Goal: Information Seeking & Learning: Learn about a topic

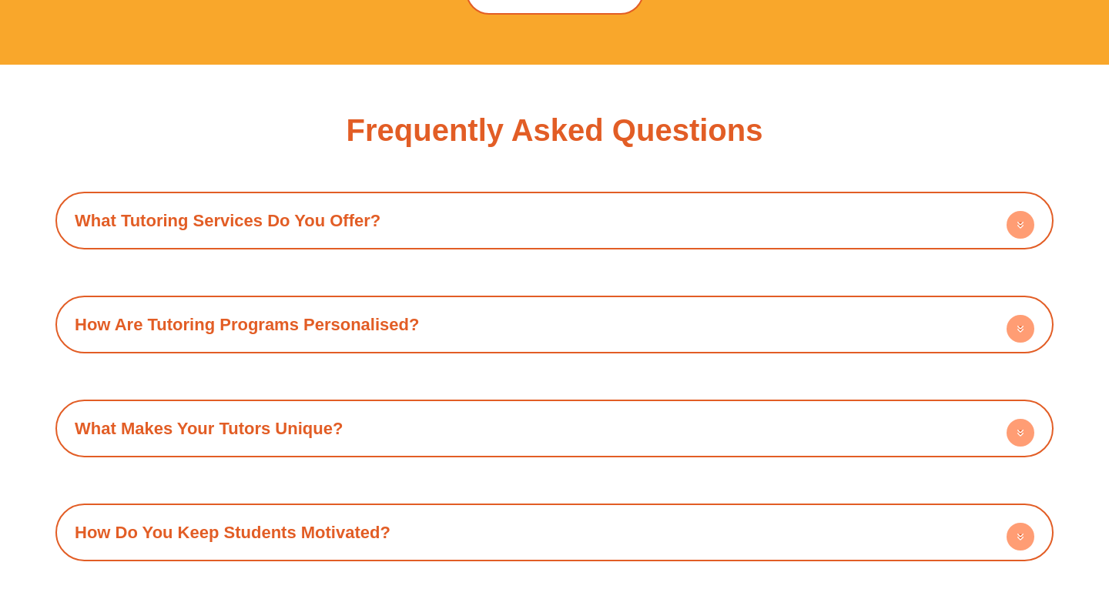
scroll to position [5127, 0]
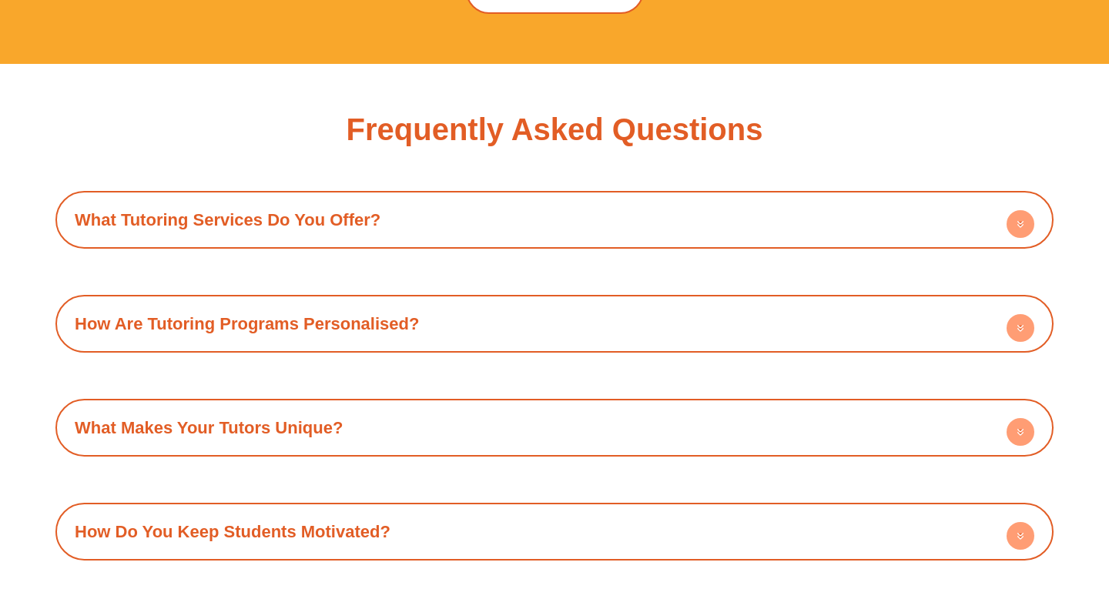
click at [491, 199] on div "What Tutoring Services Do You Offer?" at bounding box center [554, 220] width 982 height 42
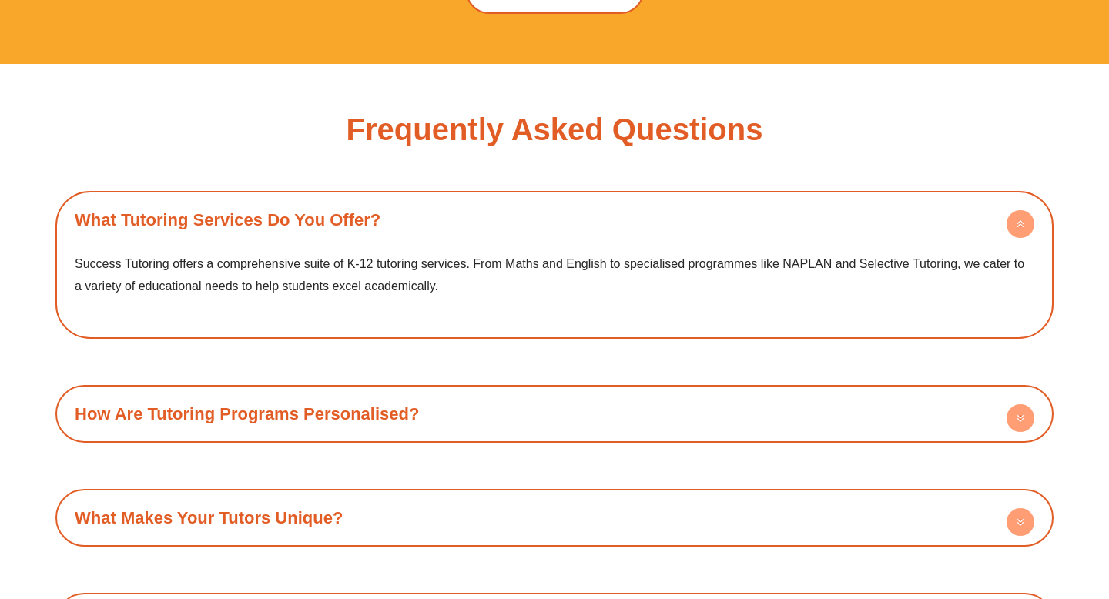
click at [448, 393] on div "How Are Tutoring Programs Personalised?" at bounding box center [554, 414] width 982 height 42
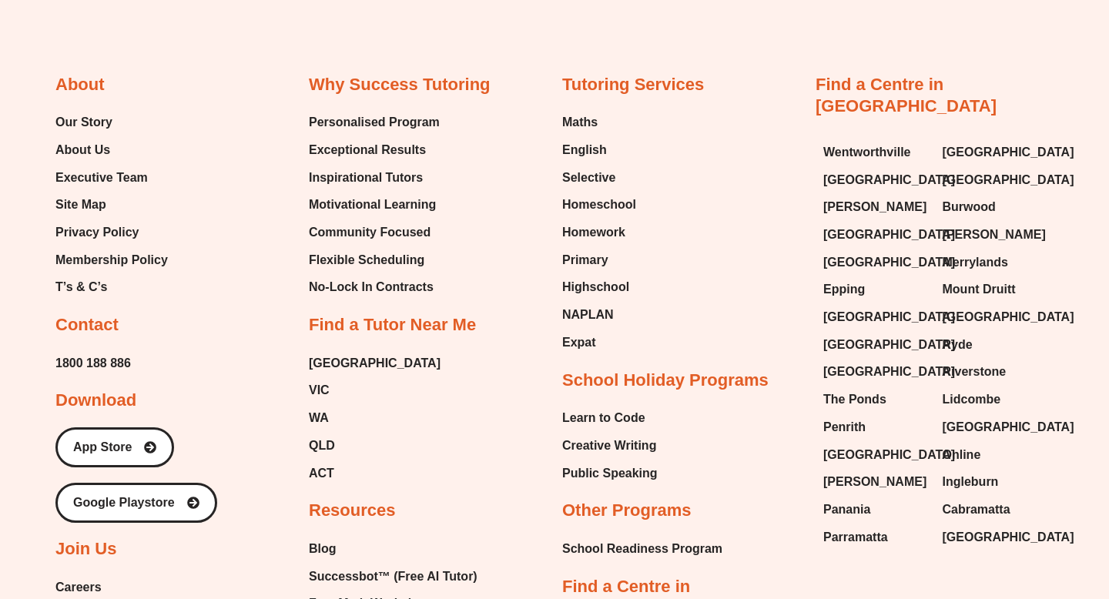
scroll to position [6387, 0]
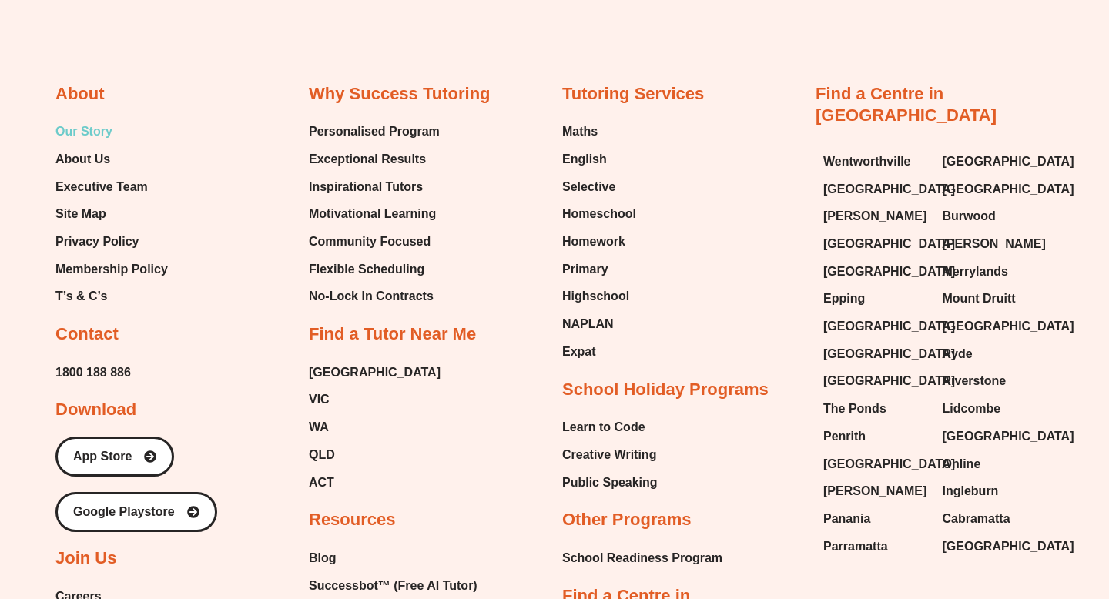
click at [83, 120] on span "Our Story" at bounding box center [83, 131] width 57 height 23
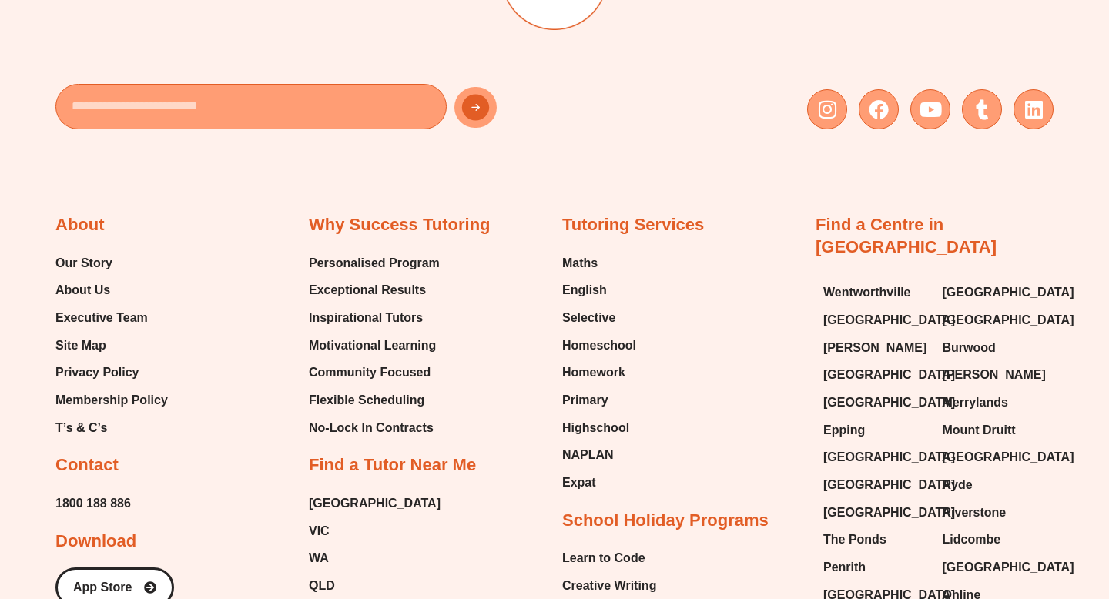
scroll to position [2084, 0]
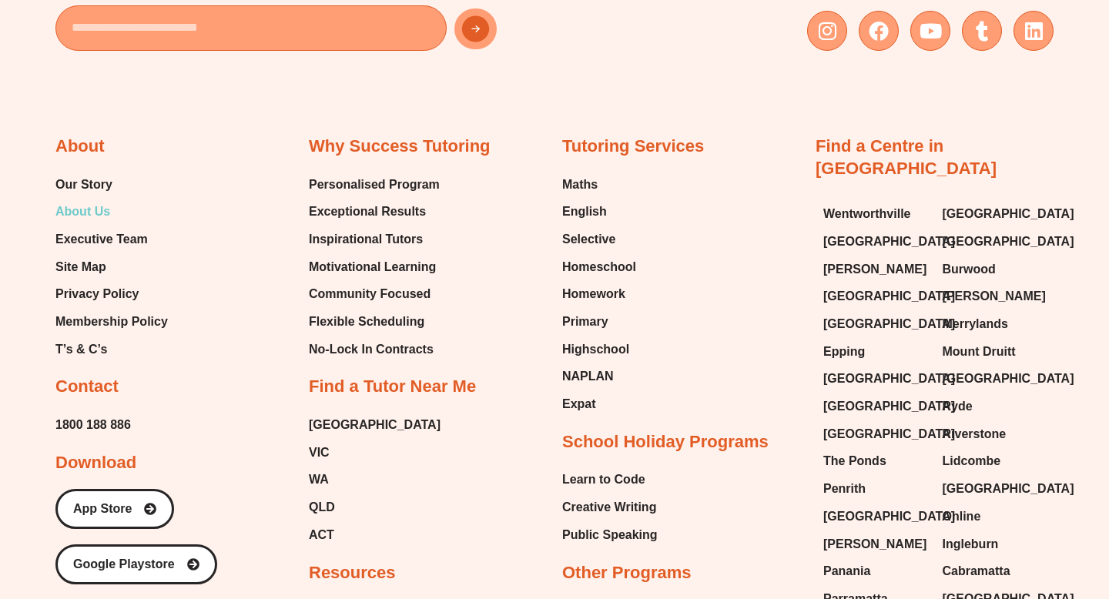
click at [95, 223] on span "About Us" at bounding box center [82, 211] width 55 height 23
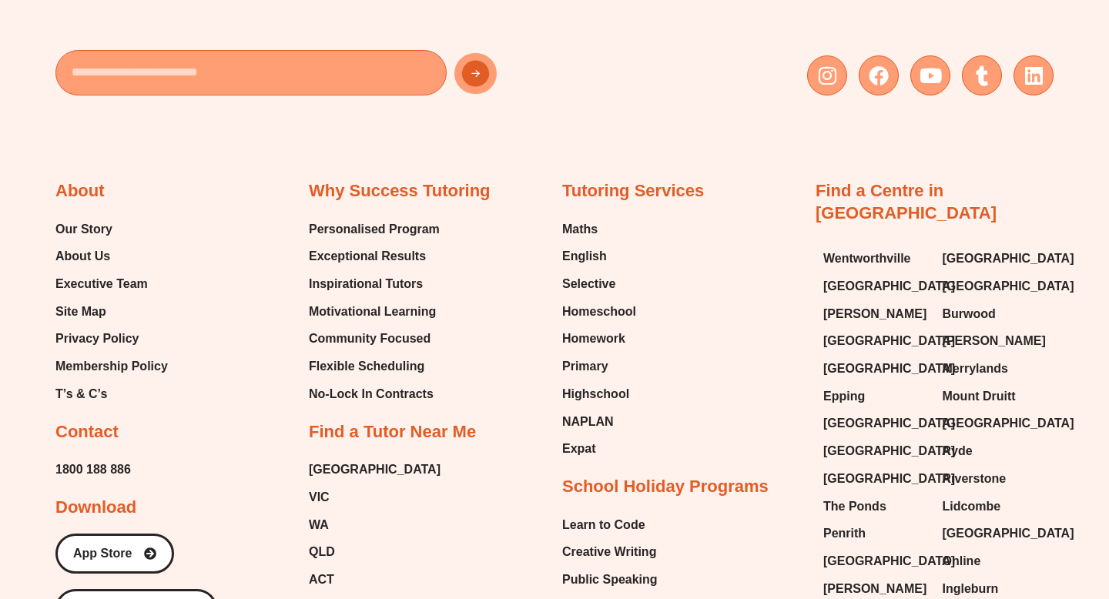
scroll to position [3240, 0]
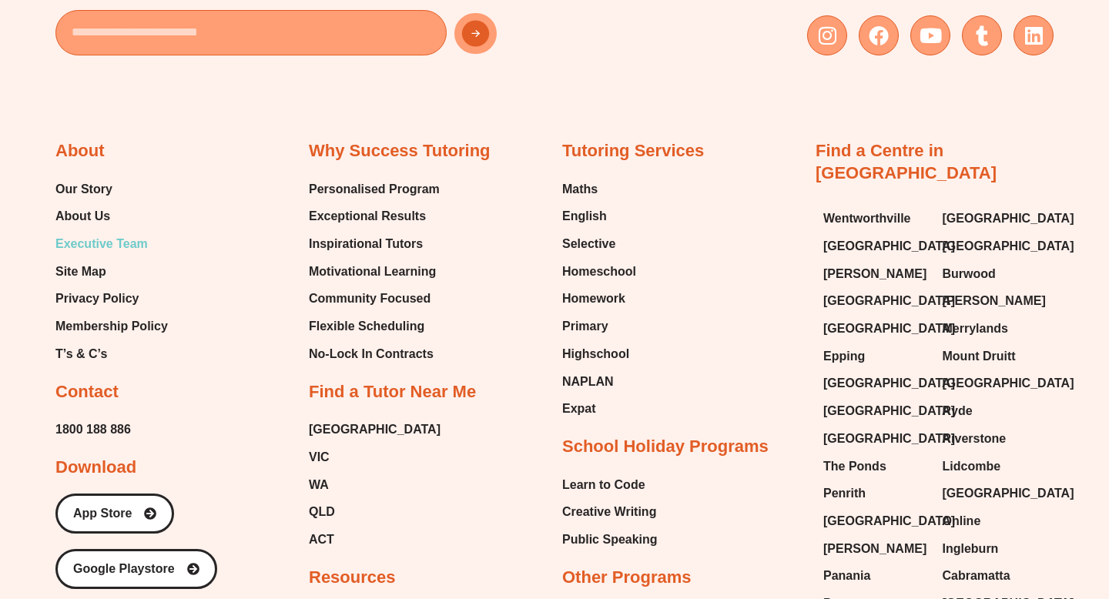
click at [132, 239] on span "Executive Team" at bounding box center [101, 244] width 92 height 23
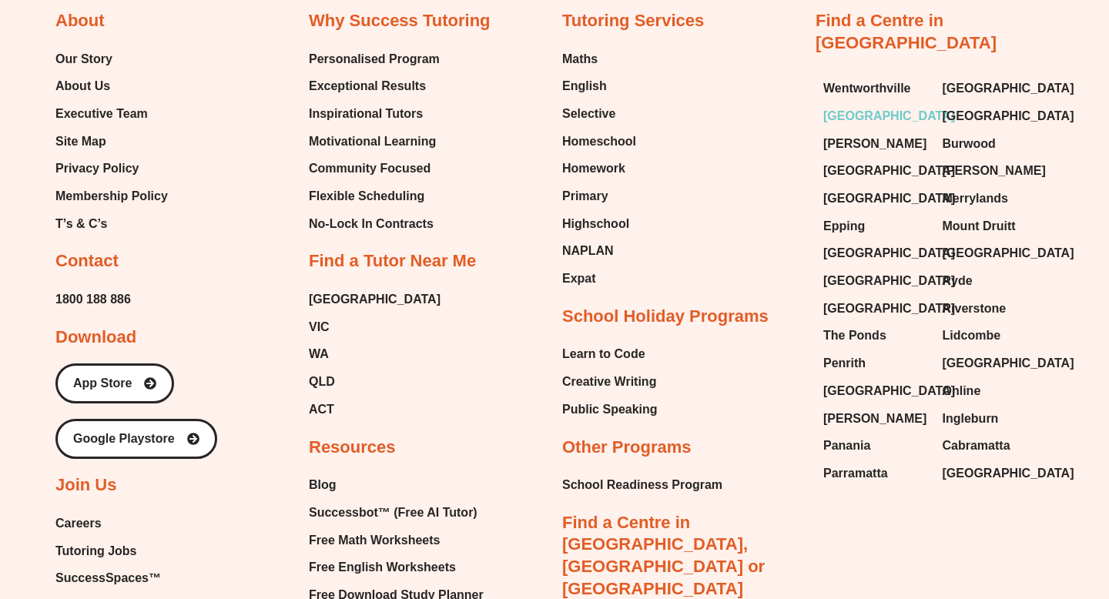
scroll to position [3881, 0]
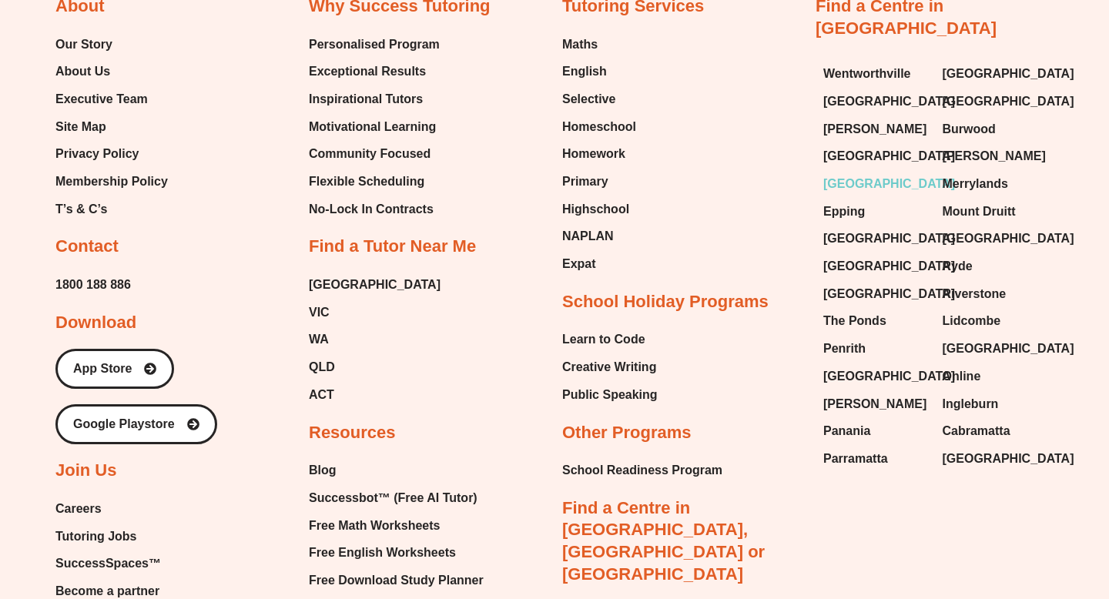
click at [846, 172] on span "[GEOGRAPHIC_DATA]" at bounding box center [889, 183] width 132 height 23
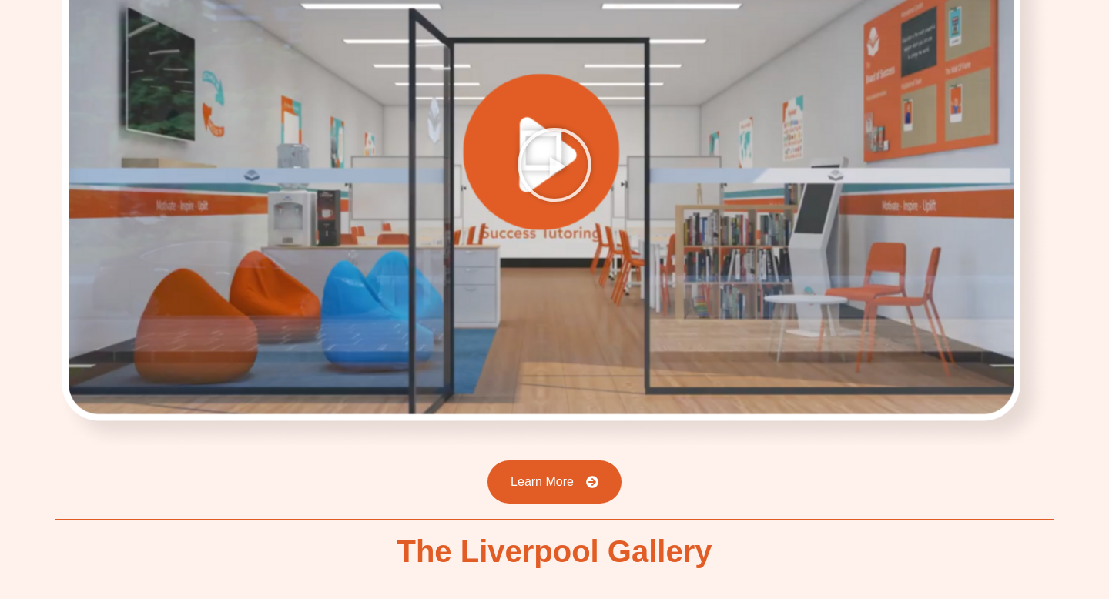
scroll to position [2149, 0]
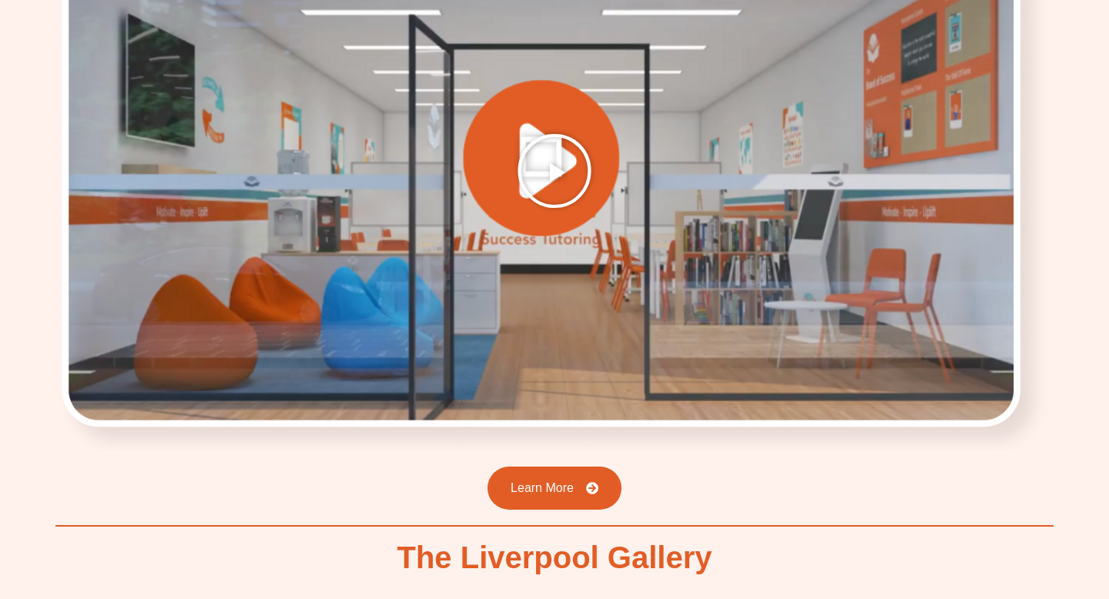
click at [658, 166] on div at bounding box center [554, 170] width 998 height 561
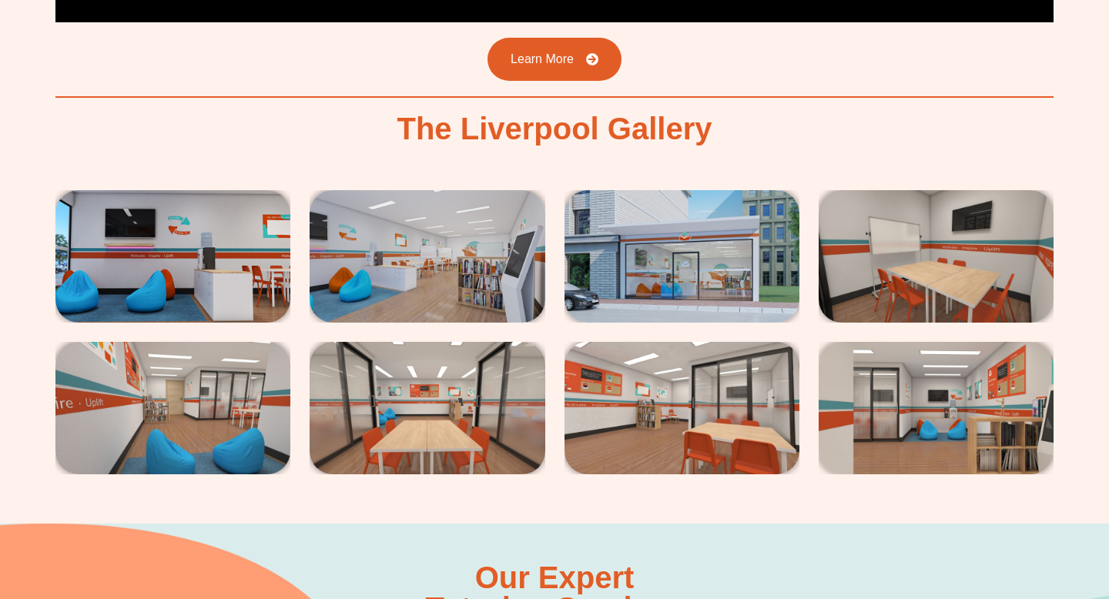
scroll to position [2581, 0]
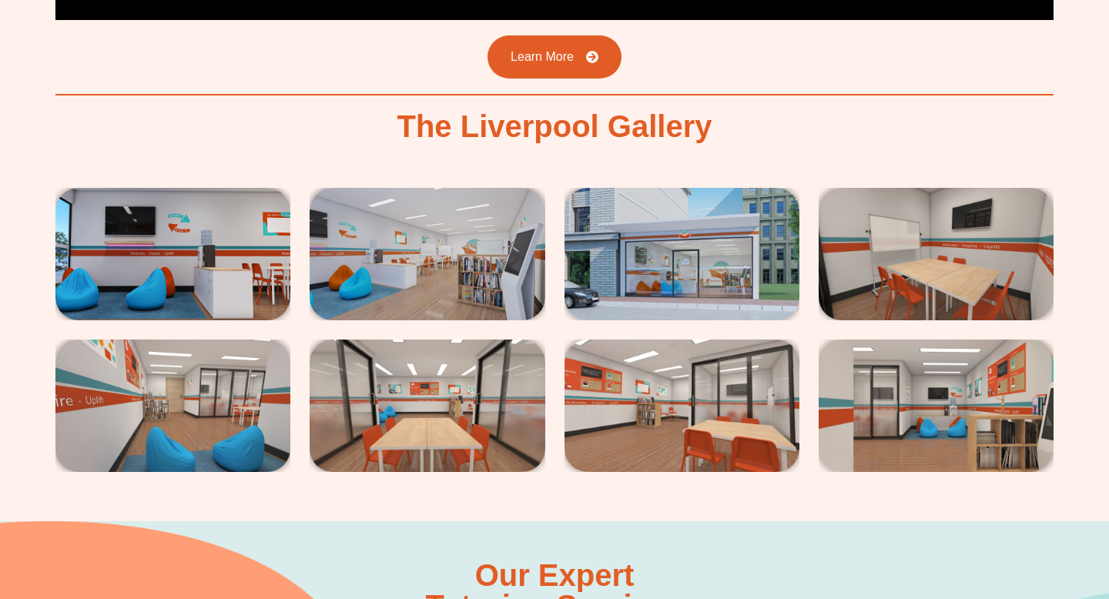
click at [192, 188] on img at bounding box center [172, 254] width 235 height 132
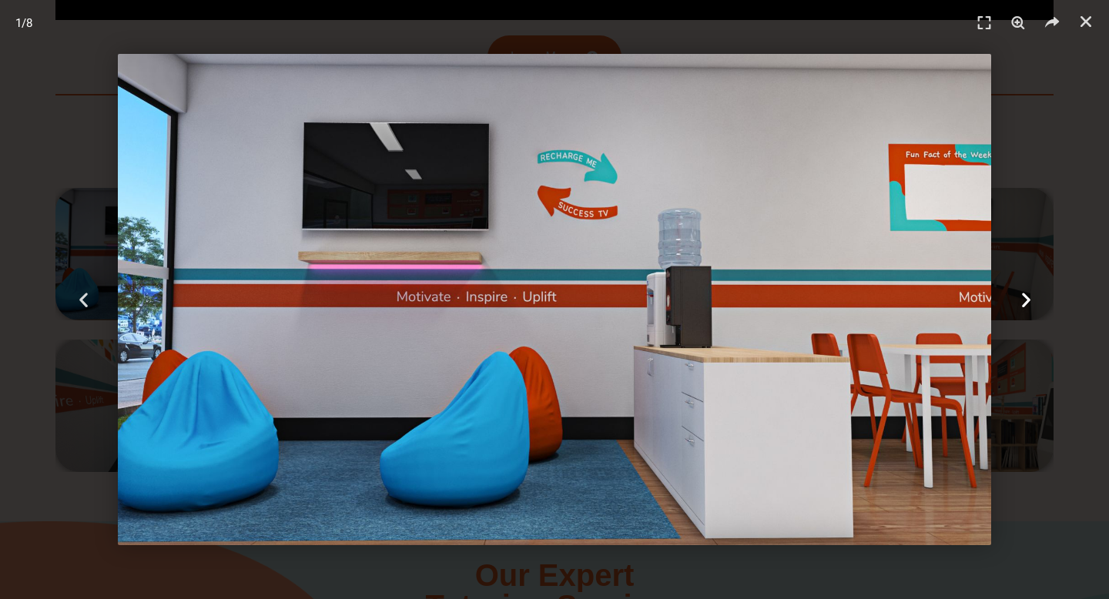
click at [1025, 299] on icon "Next slide" at bounding box center [1025, 299] width 19 height 19
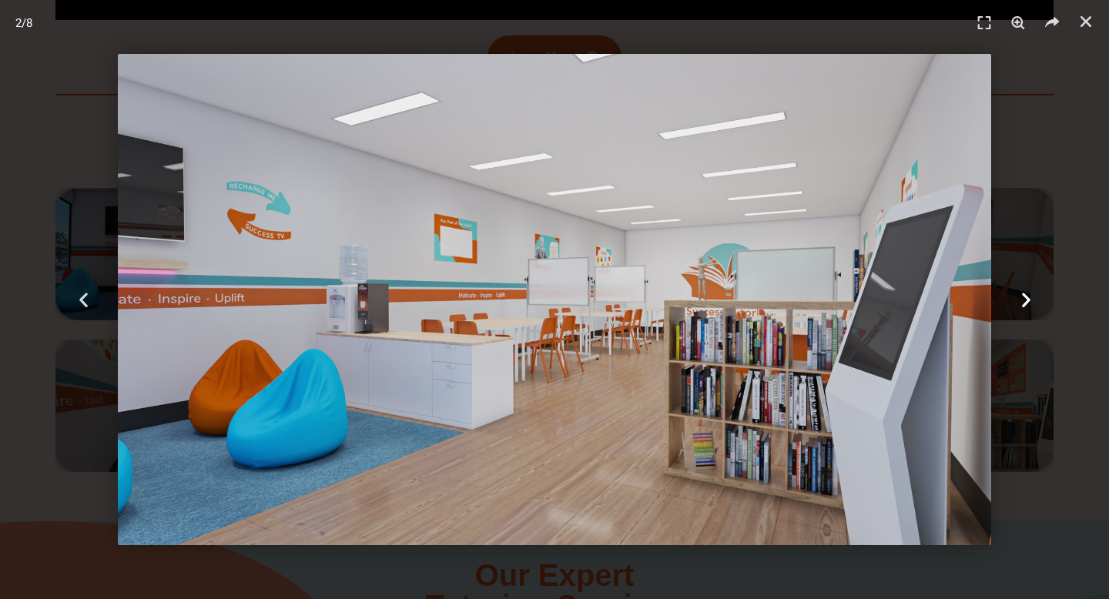
click at [1025, 299] on icon "Next slide" at bounding box center [1025, 299] width 19 height 19
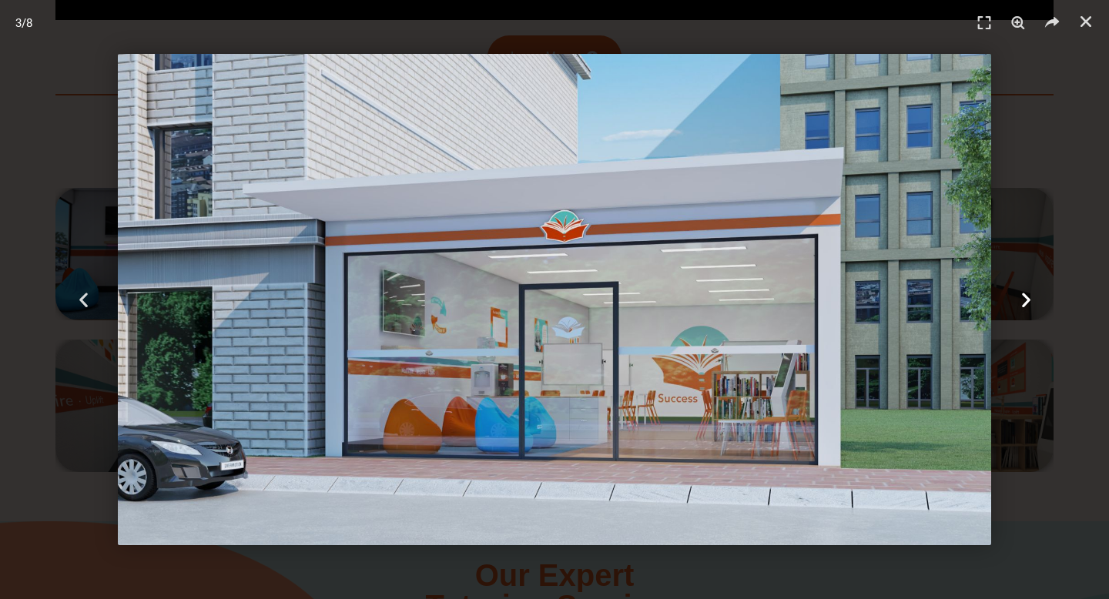
click at [1025, 299] on icon "Next slide" at bounding box center [1025, 299] width 19 height 19
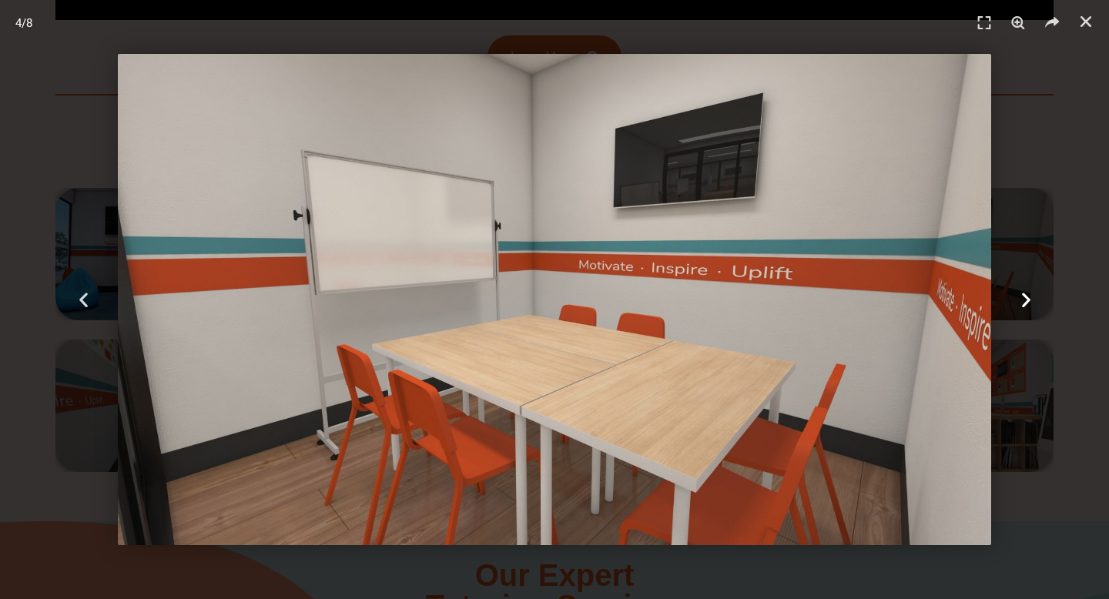
click at [1025, 299] on icon "Next slide" at bounding box center [1025, 299] width 19 height 19
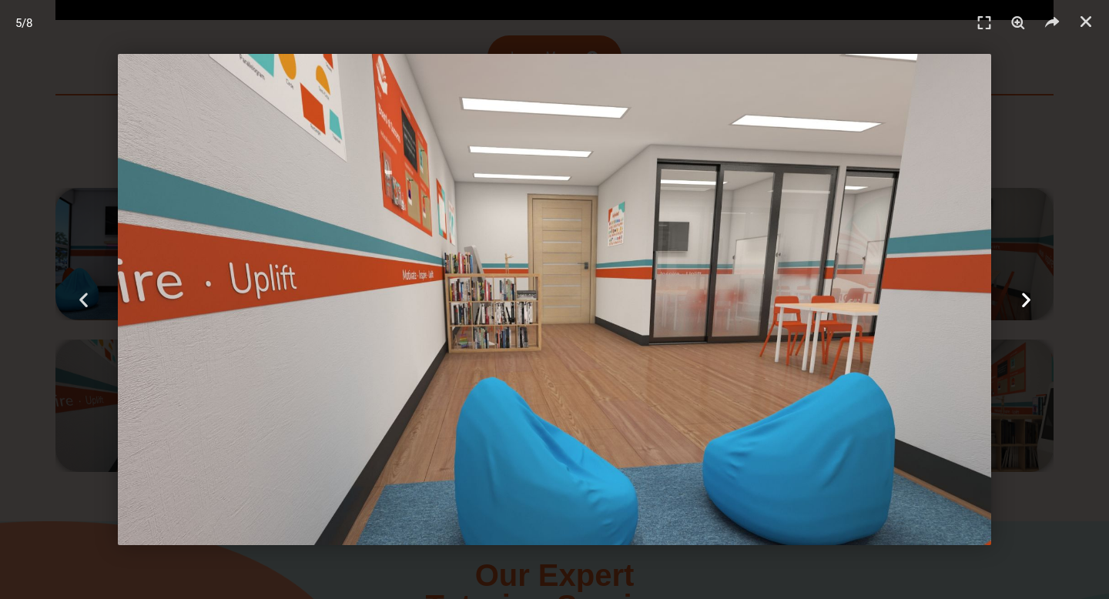
click at [1025, 299] on icon "Next slide" at bounding box center [1025, 299] width 19 height 19
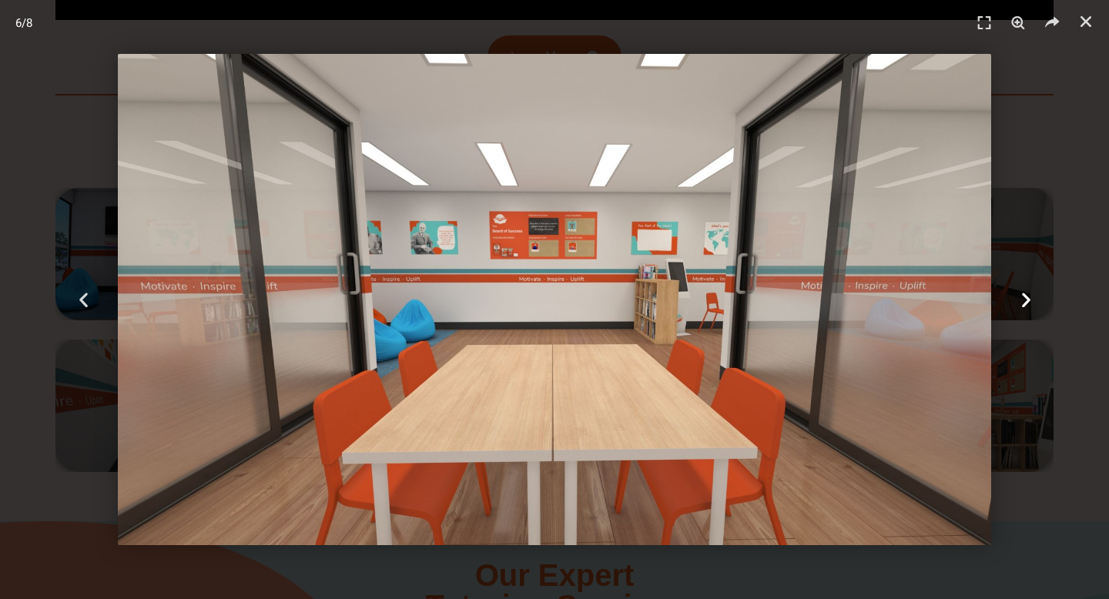
click at [1025, 299] on icon "Next slide" at bounding box center [1025, 299] width 19 height 19
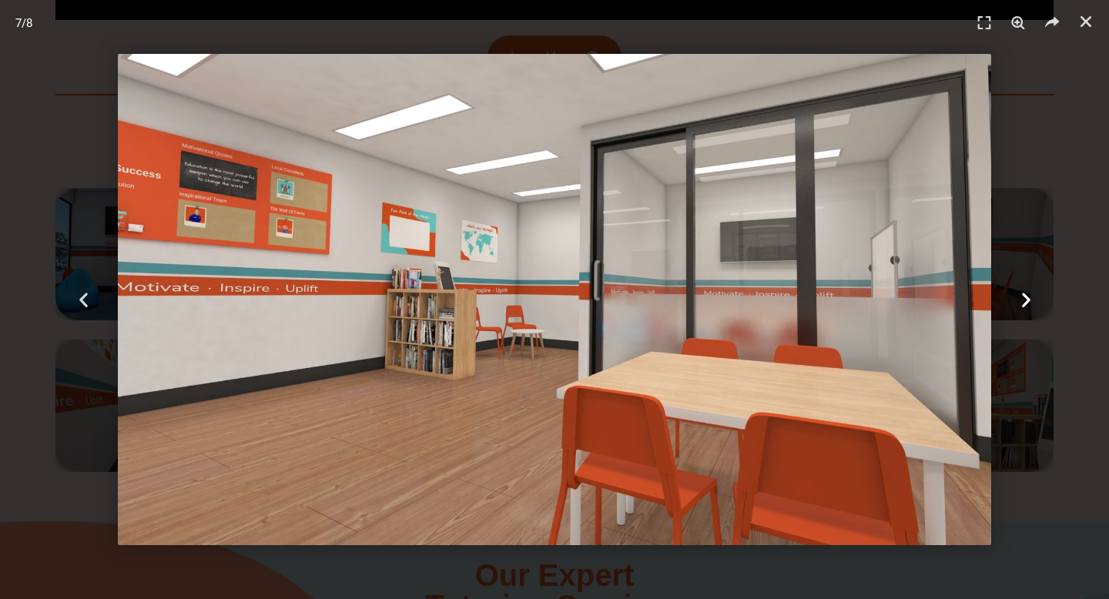
click at [1025, 299] on icon "Next slide" at bounding box center [1025, 299] width 19 height 19
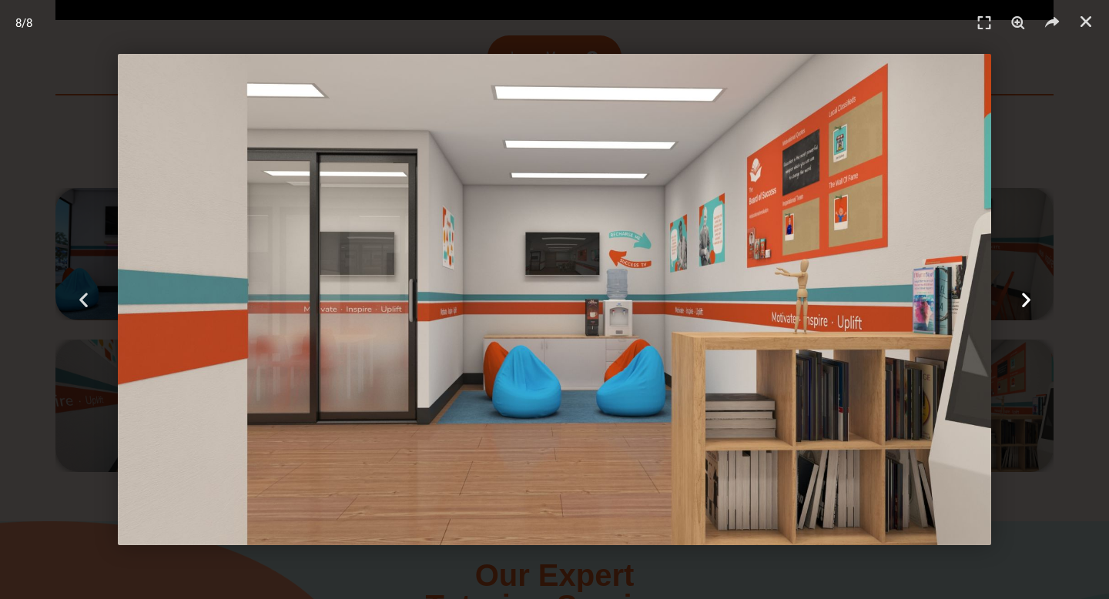
click at [1025, 299] on icon "Next slide" at bounding box center [1025, 299] width 19 height 19
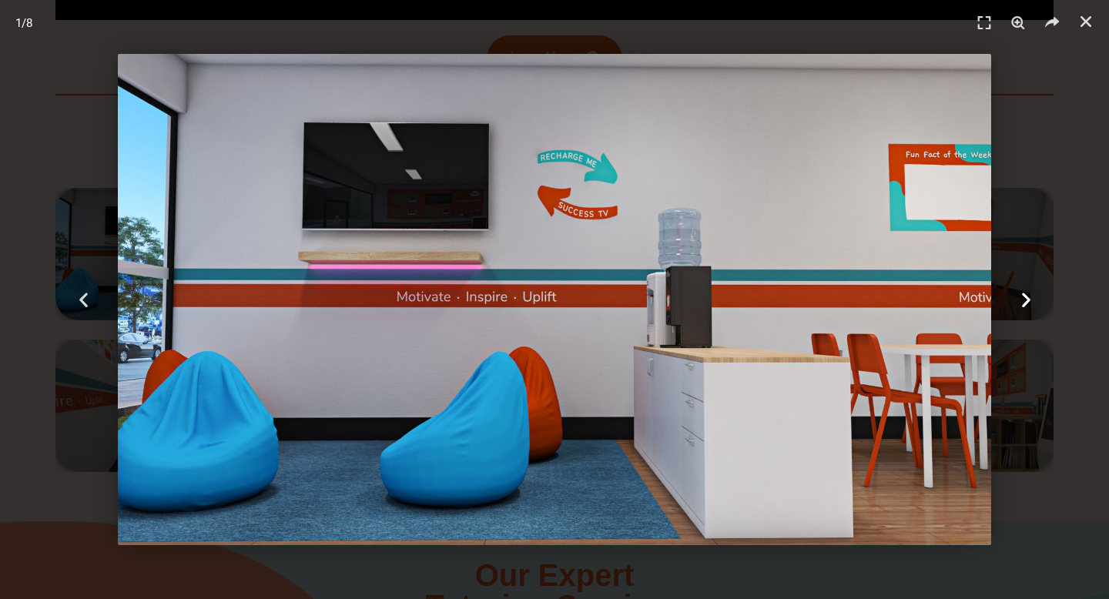
click at [1025, 299] on icon "Next slide" at bounding box center [1025, 299] width 19 height 19
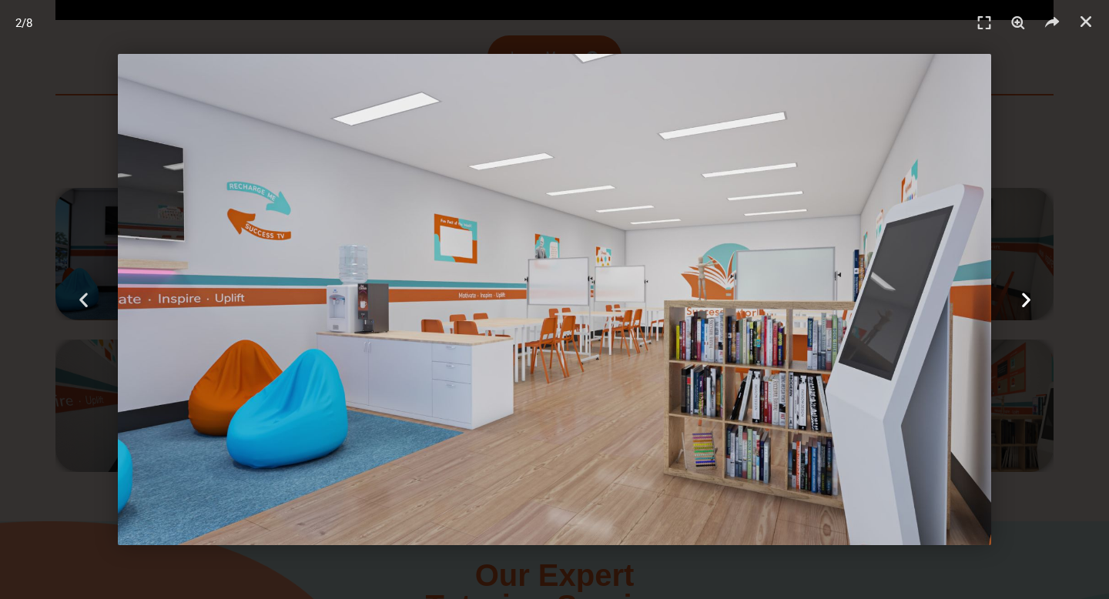
click at [1025, 299] on icon "Next slide" at bounding box center [1025, 299] width 19 height 19
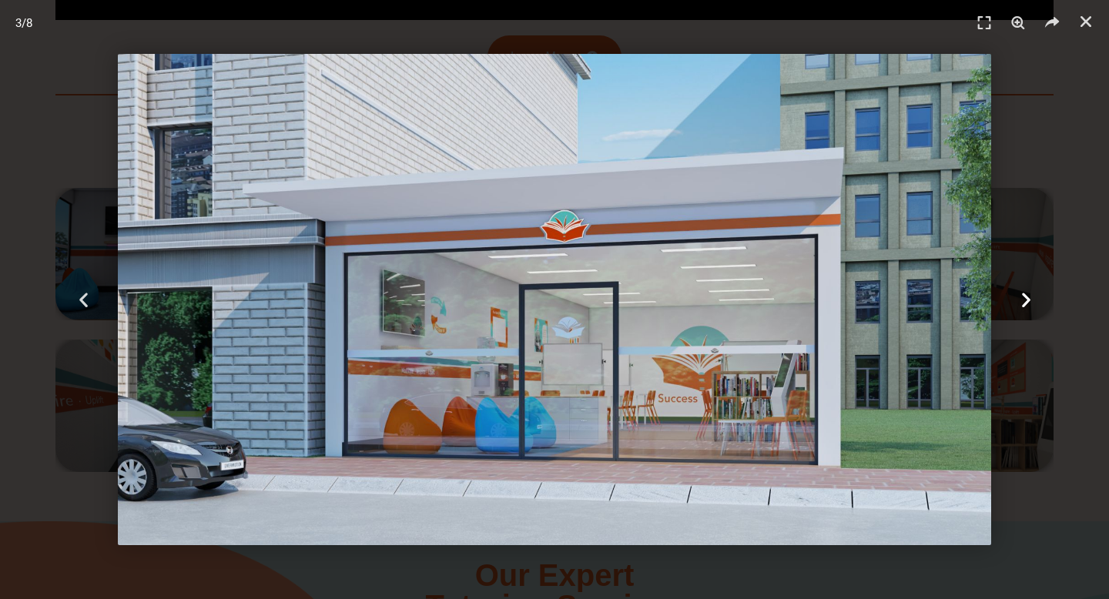
click at [1029, 296] on icon "Next slide" at bounding box center [1025, 299] width 19 height 19
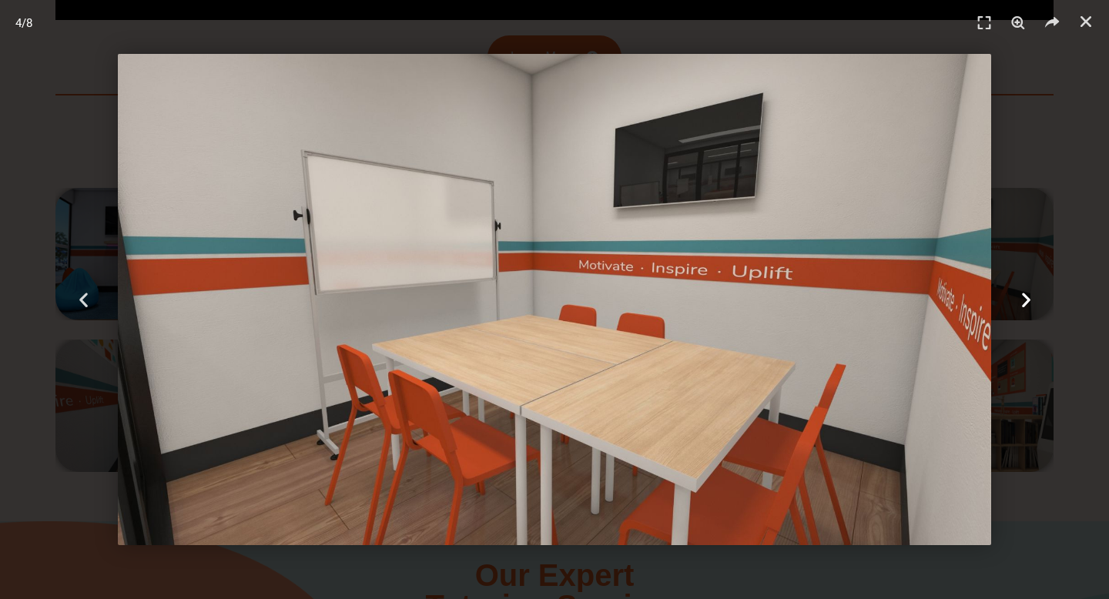
click at [1028, 296] on icon "Next slide" at bounding box center [1025, 299] width 19 height 19
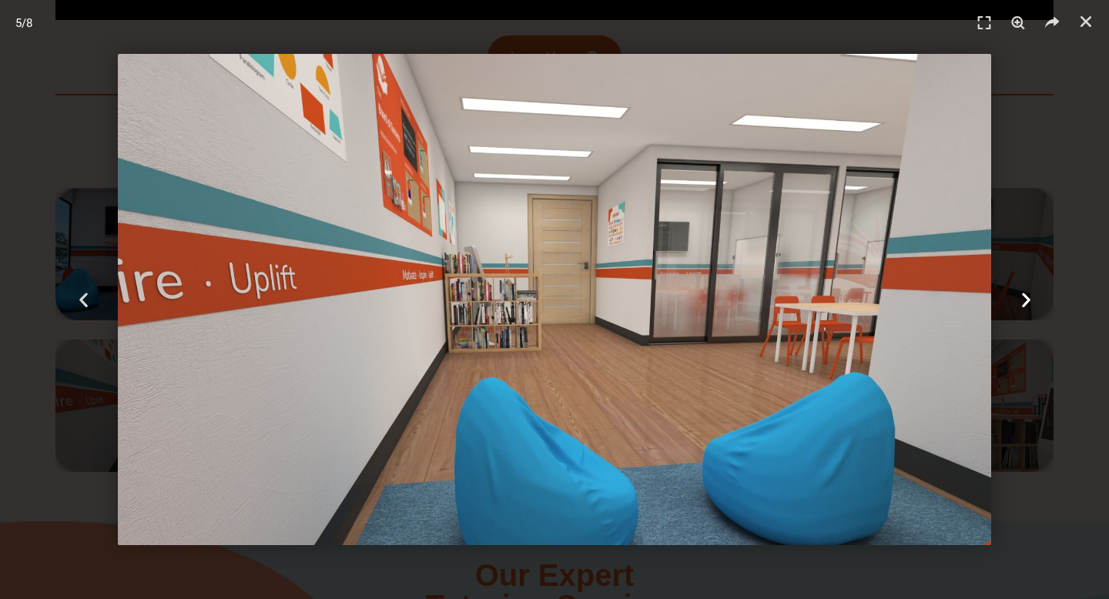
click at [1029, 297] on icon "Next slide" at bounding box center [1025, 299] width 19 height 19
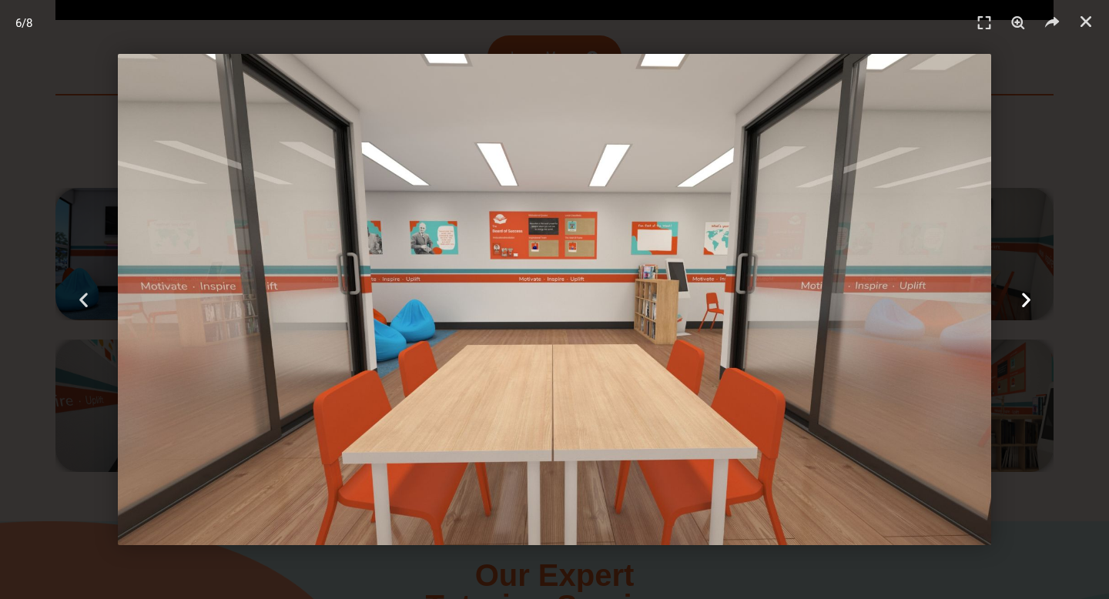
click at [1029, 297] on icon "Next slide" at bounding box center [1025, 299] width 19 height 19
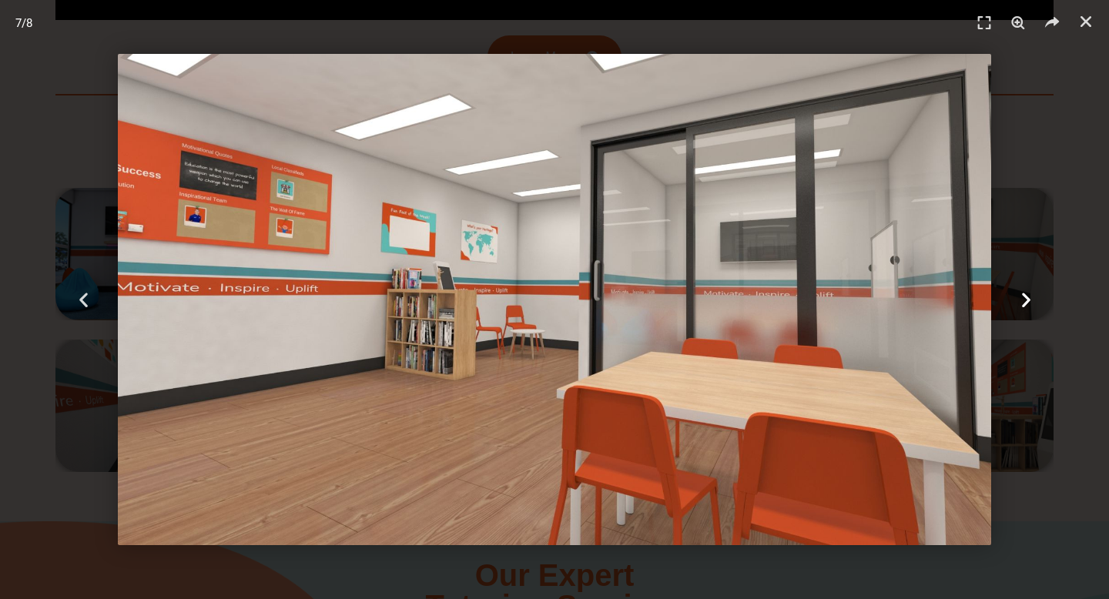
click at [1029, 297] on icon "Next slide" at bounding box center [1025, 299] width 19 height 19
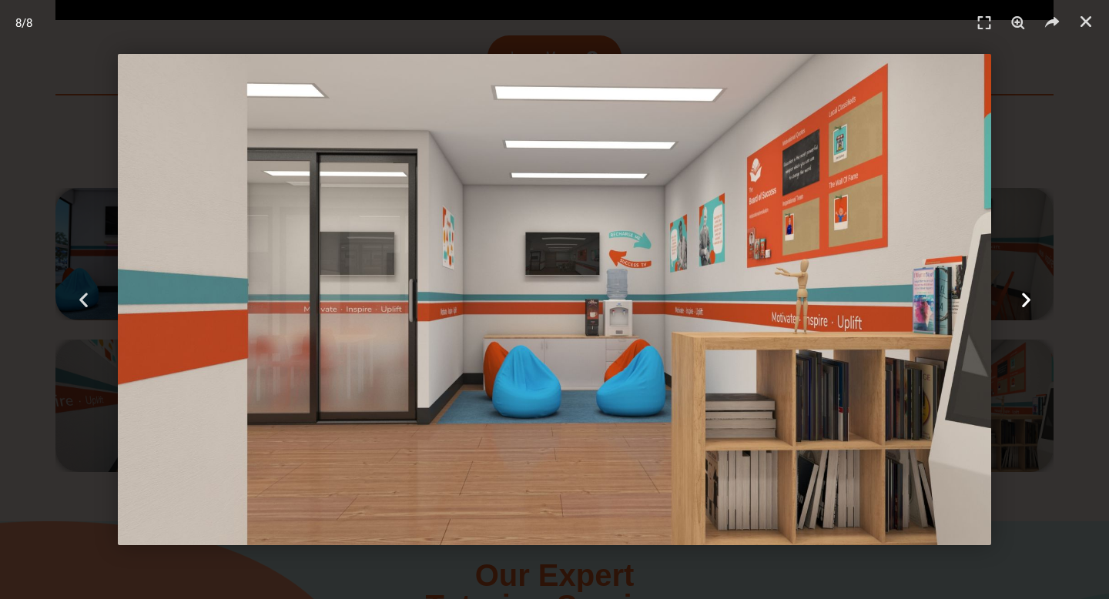
click at [1073, 167] on div "Next" at bounding box center [1025, 299] width 166 height 599
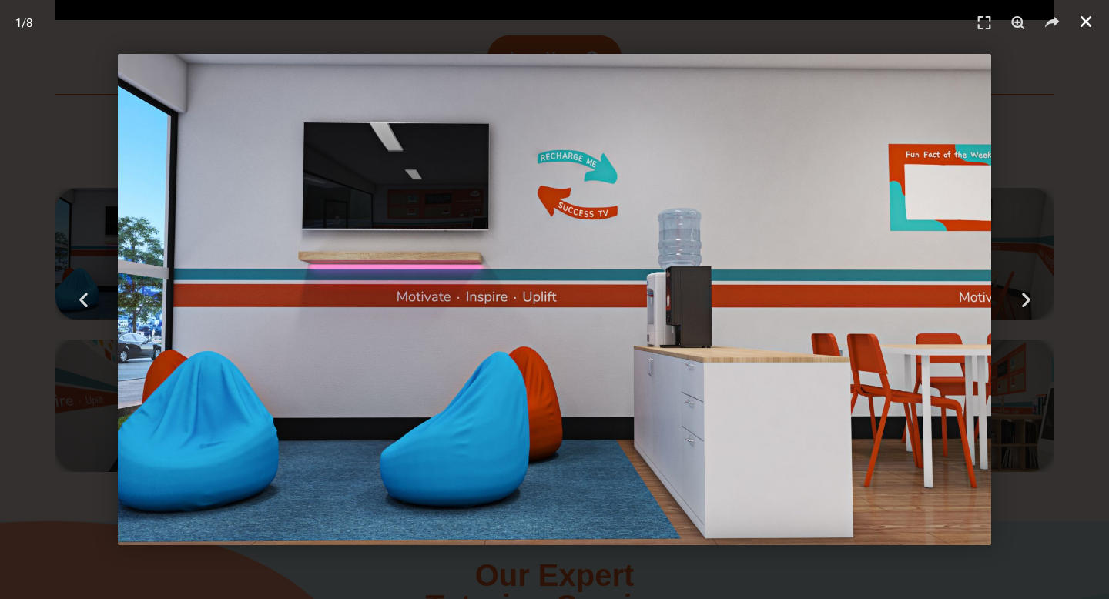
click at [1081, 29] on link "Close (Esc)" at bounding box center [1085, 21] width 23 height 23
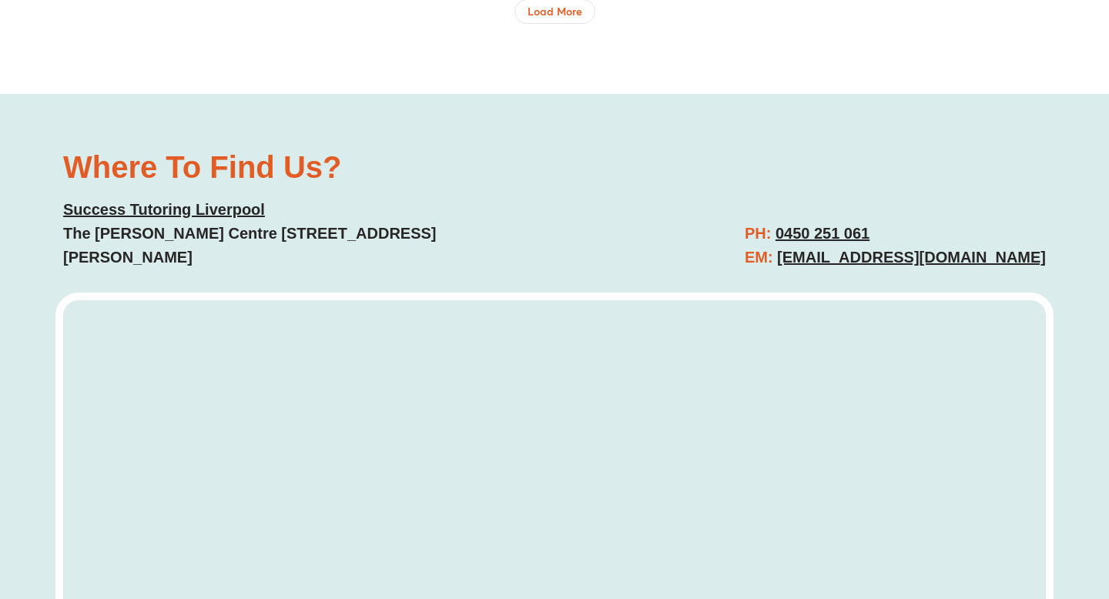
scroll to position [5822, 0]
